Goal: Transaction & Acquisition: Purchase product/service

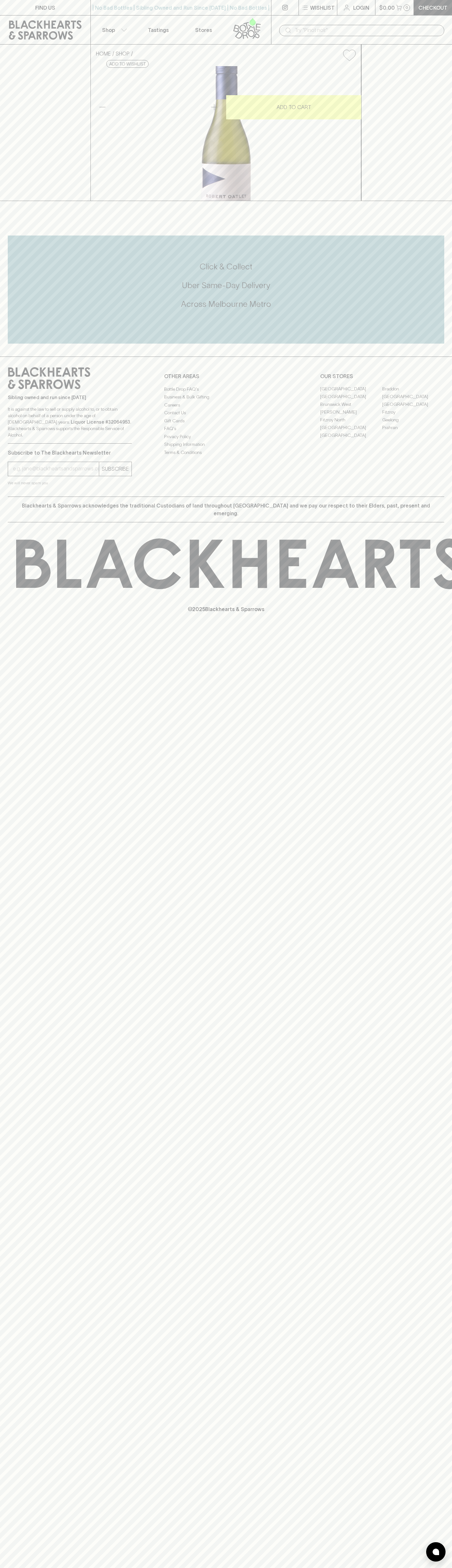
click at [425, 497] on div "Sibling owned and run since [DATE] It is against the law to sell or supply alco…" at bounding box center [226, 427] width 452 height 140
click at [384, 1567] on html "FIND US | No Bad Bottles | Sibling Owned and Run Since [DATE] | No Bad Bottles …" at bounding box center [226, 784] width 452 height 1568
click at [26, 438] on p "It is against the law to sell or supply alcohol to, or to obtain alcohol on beh…" at bounding box center [70, 422] width 124 height 32
